Goal: Complete application form

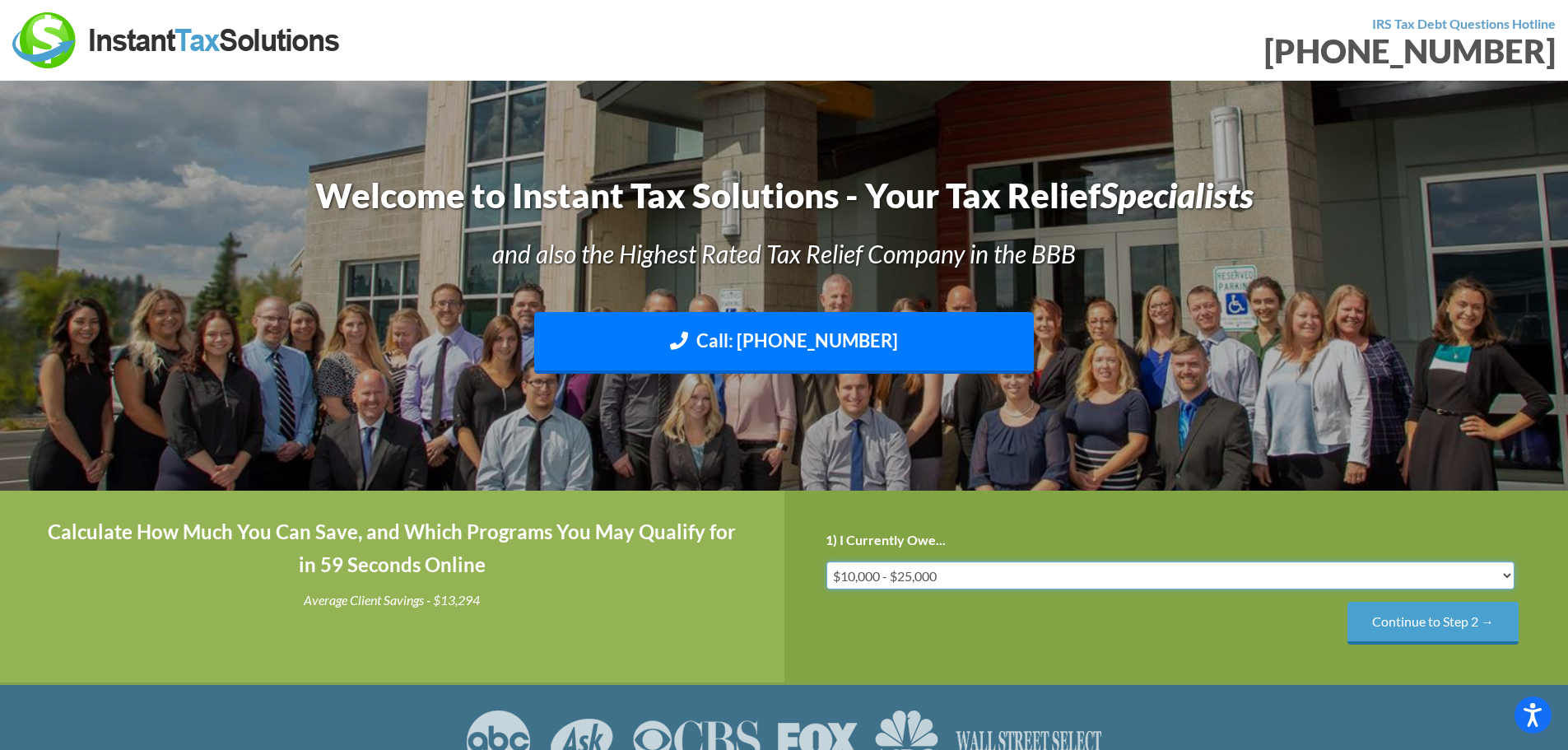
click at [1175, 583] on select "Less than $10,000 $10,000 - $25,000 $25,000 - $50,000 $50,000 - $75,000 $75,000+" at bounding box center [1170, 576] width 689 height 28
select select "25-50"
click at [827, 561] on select "Less than $10,000 $10,000 - $25,000 $25,000 - $50,000 $50,000 - $75,000 $75,000+" at bounding box center [1170, 576] width 689 height 28
click at [1406, 621] on input "Continue to Step 2 →" at bounding box center [1432, 623] width 171 height 42
click at [973, 571] on select "IRS State Both IRS and State" at bounding box center [1170, 576] width 689 height 28
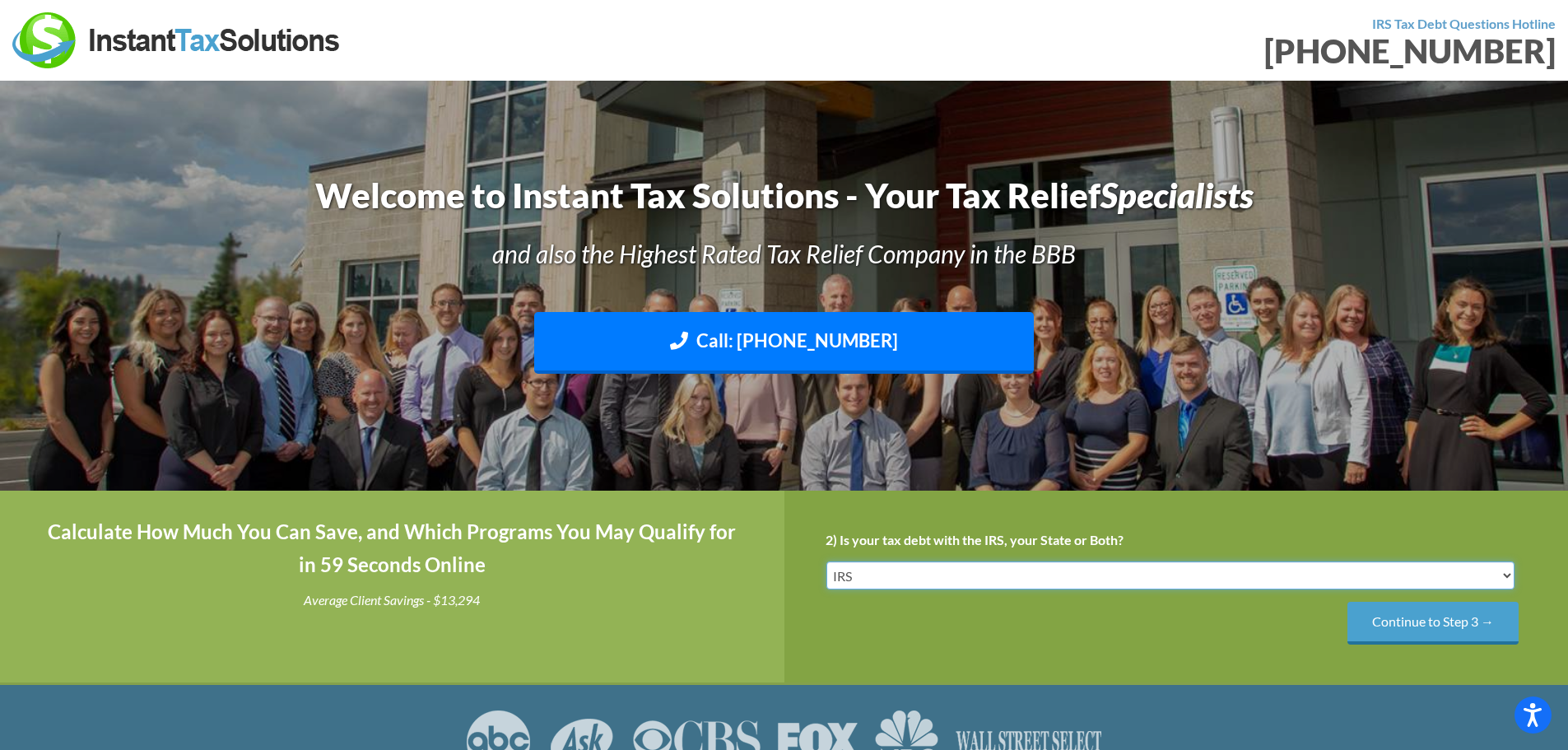
select select "Both IRS and State"
click at [827, 561] on select "IRS State Both IRS and State" at bounding box center [1170, 576] width 689 height 28
click at [1394, 623] on input "Continue to Step 3 →" at bounding box center [1432, 623] width 171 height 42
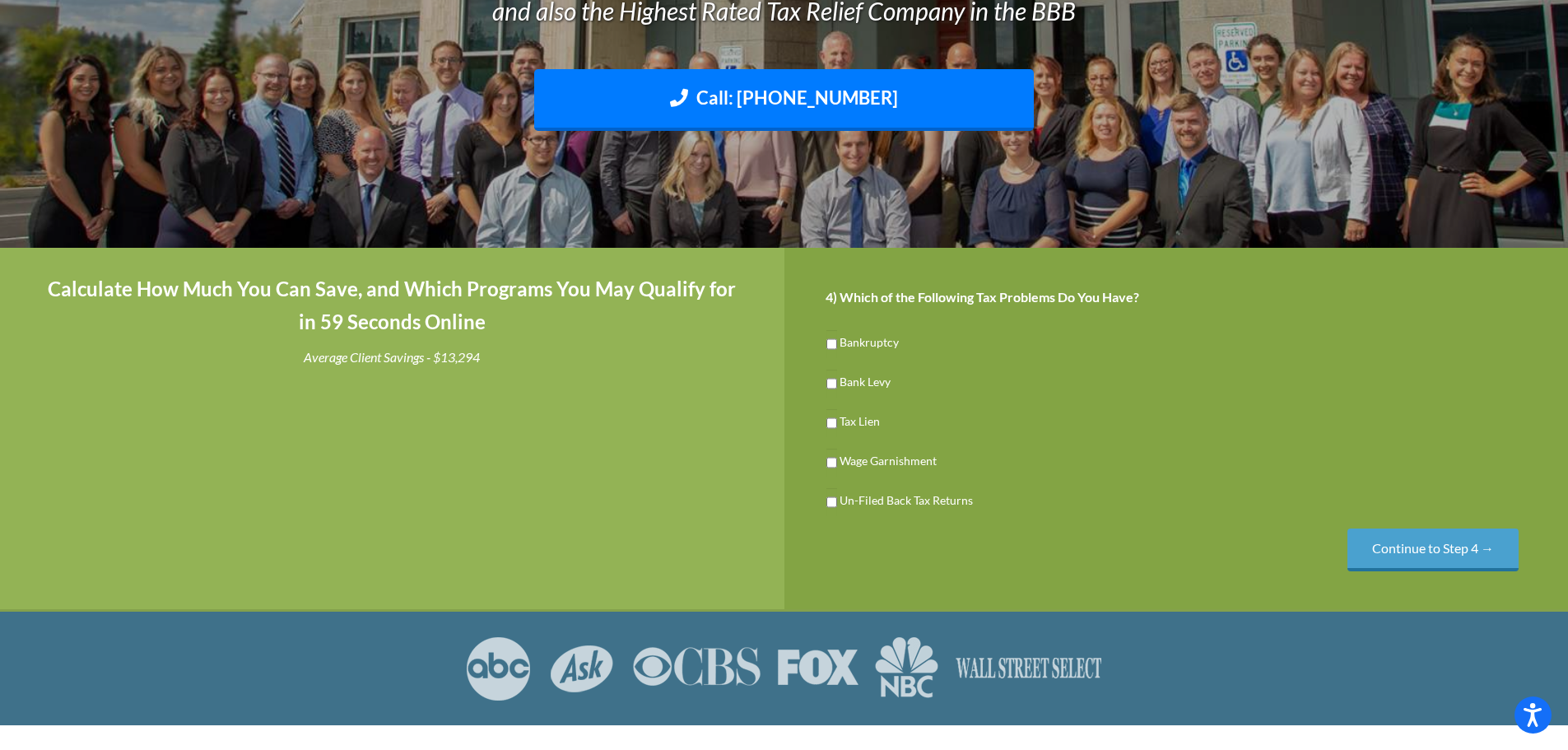
scroll to position [247, 0]
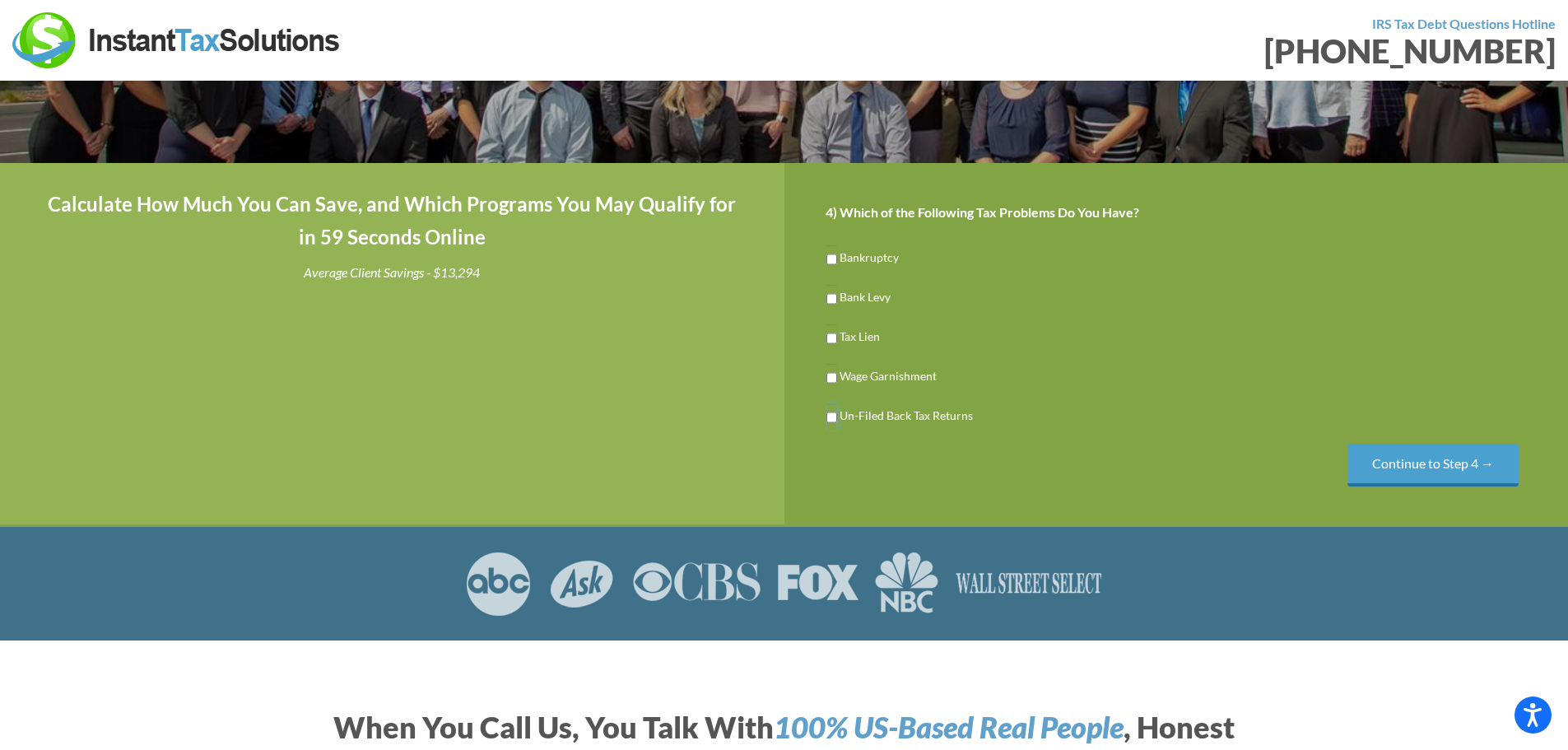
click at [832, 418] on input "Un-Filed Back Tax Returns" at bounding box center [832, 418] width 11 height 28
checkbox input "true"
click at [832, 337] on input "Tax Lien" at bounding box center [832, 338] width 11 height 28
checkbox input "true"
click at [1429, 466] on input "Continue to Step 4 →" at bounding box center [1432, 465] width 171 height 42
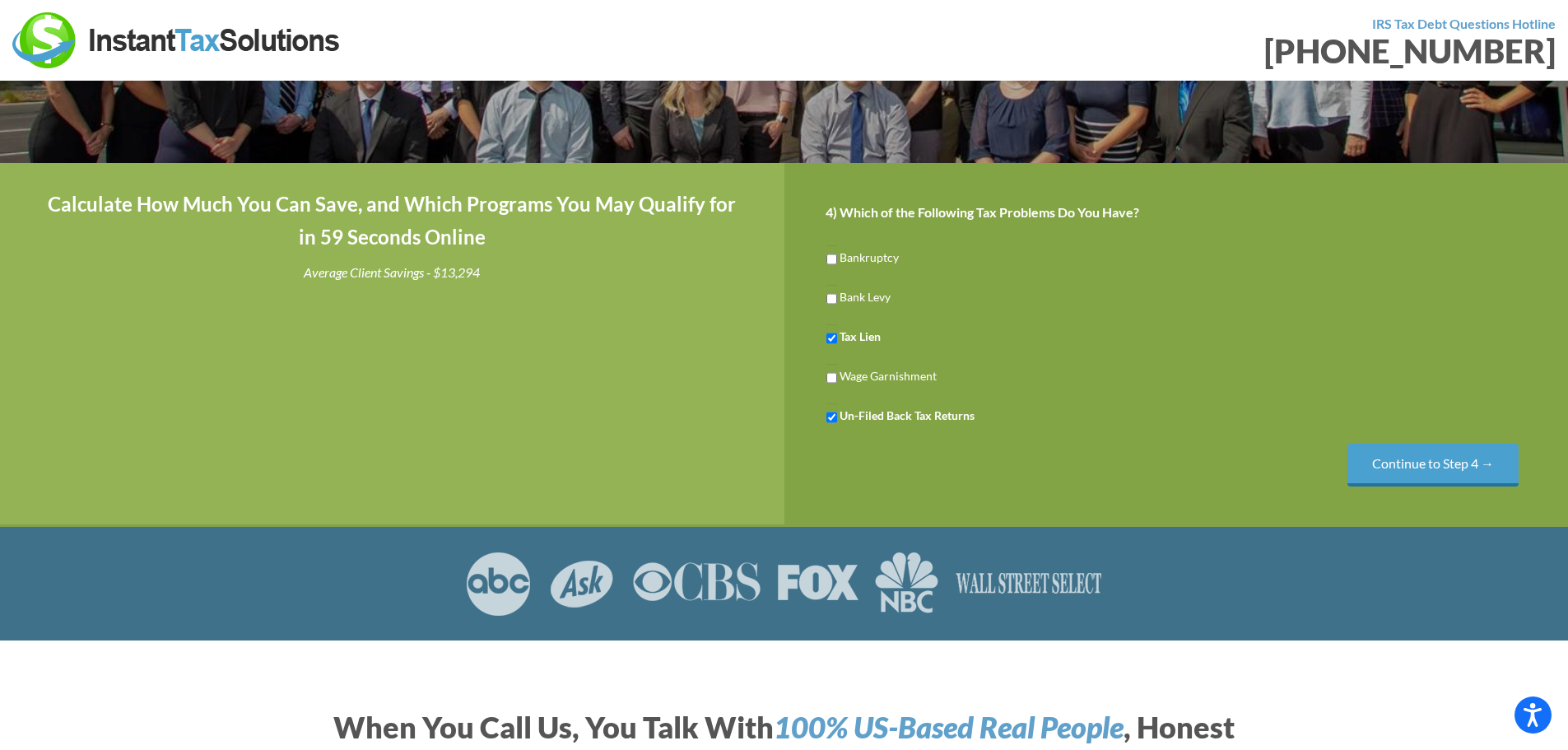
scroll to position [0, 0]
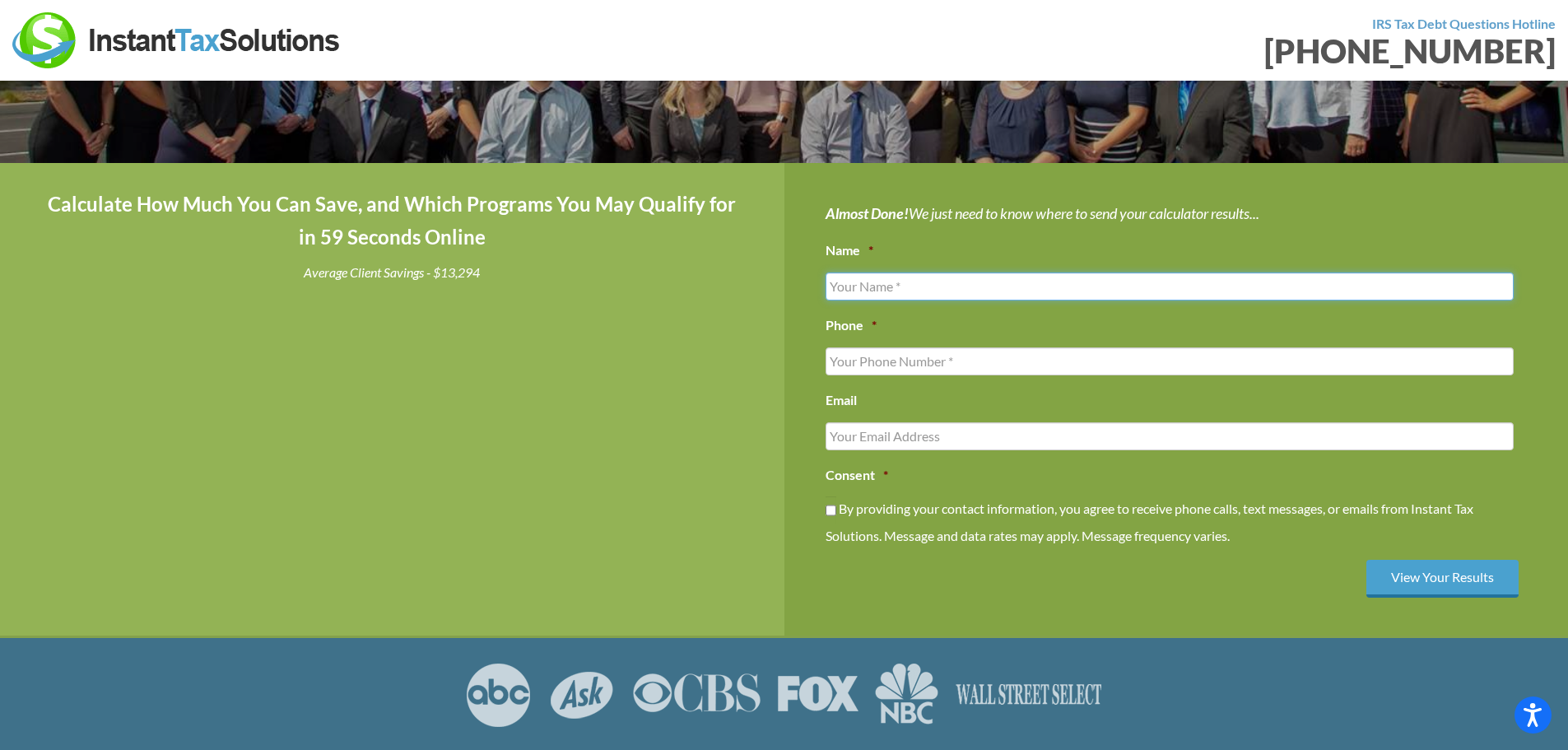
click at [882, 293] on input "Name *" at bounding box center [1170, 287] width 689 height 28
type input "Matt Dodd"
click at [879, 361] on input "(___) ___-____" at bounding box center [1170, 361] width 689 height 28
type input "(304) 476-9623"
click at [883, 437] on input "Email" at bounding box center [1170, 437] width 689 height 28
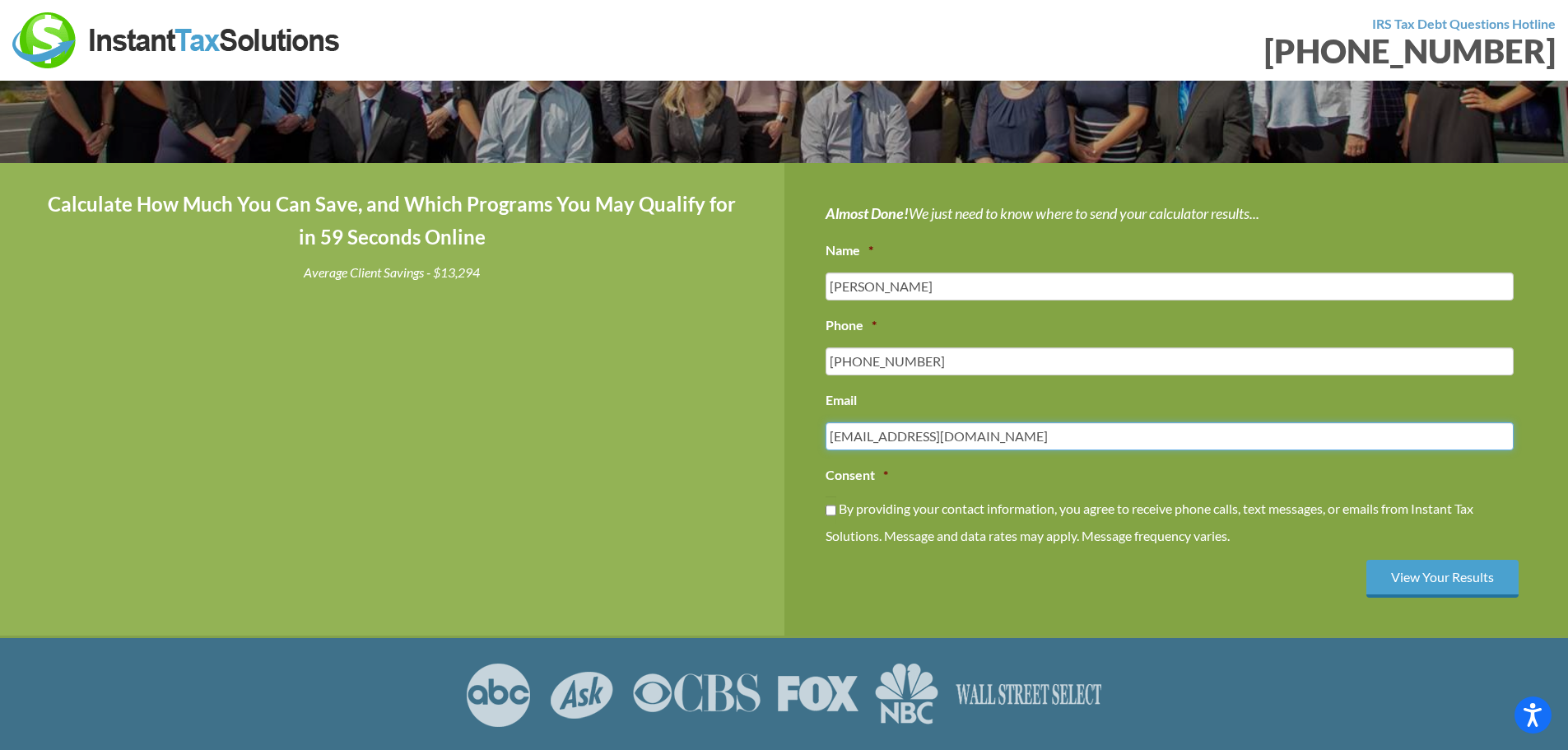
type input "mdoddCCC@yahoo.com"
click at [832, 512] on input "By providing your contact information, you agree to receive phone calls, text m…" at bounding box center [831, 510] width 11 height 28
checkbox input "true"
click at [1443, 583] on input "View Your Results" at bounding box center [1442, 579] width 152 height 39
click at [1436, 577] on input "View Your Results" at bounding box center [1442, 579] width 152 height 39
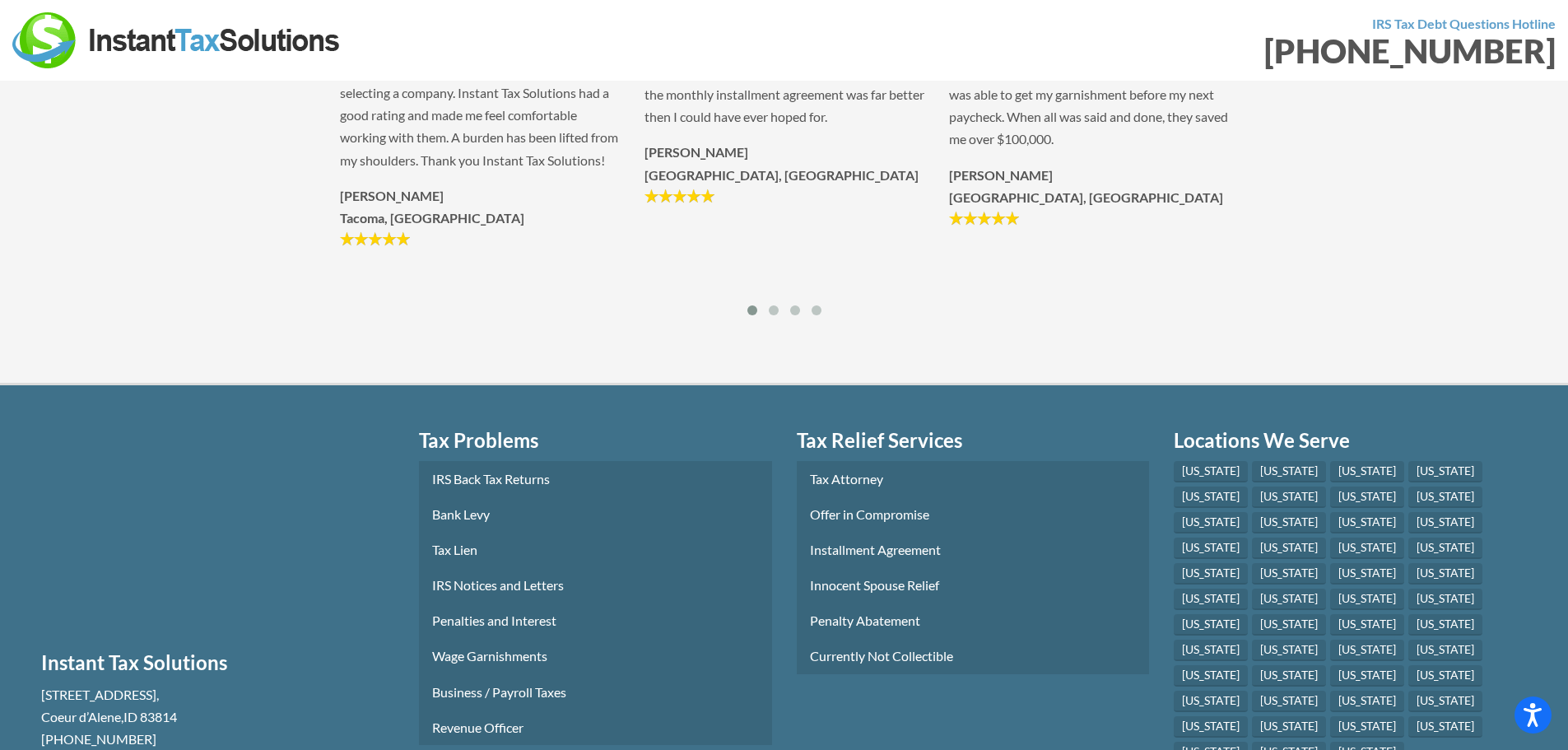
scroll to position [824, 0]
